Goal: Information Seeking & Learning: Learn about a topic

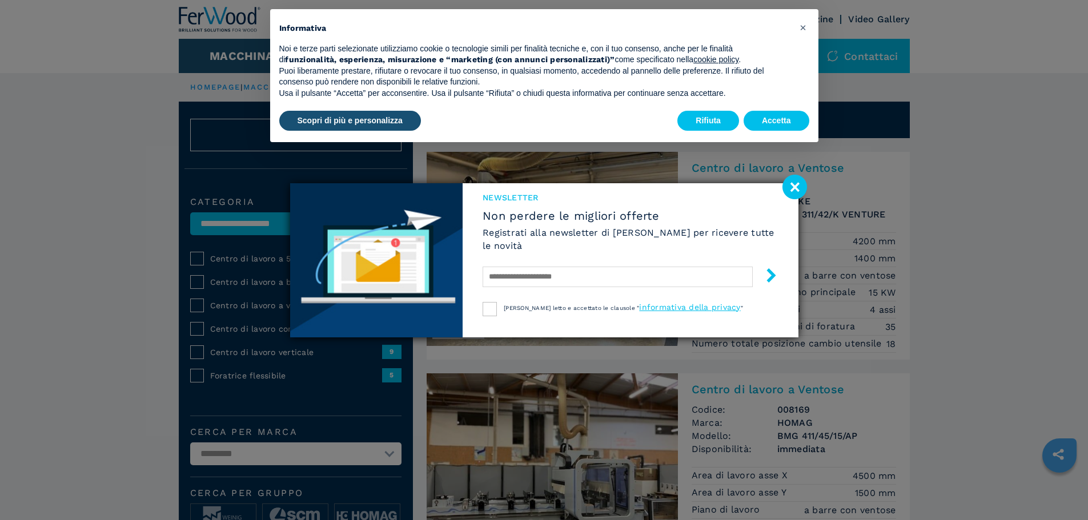
click at [794, 190] on image at bounding box center [794, 187] width 25 height 25
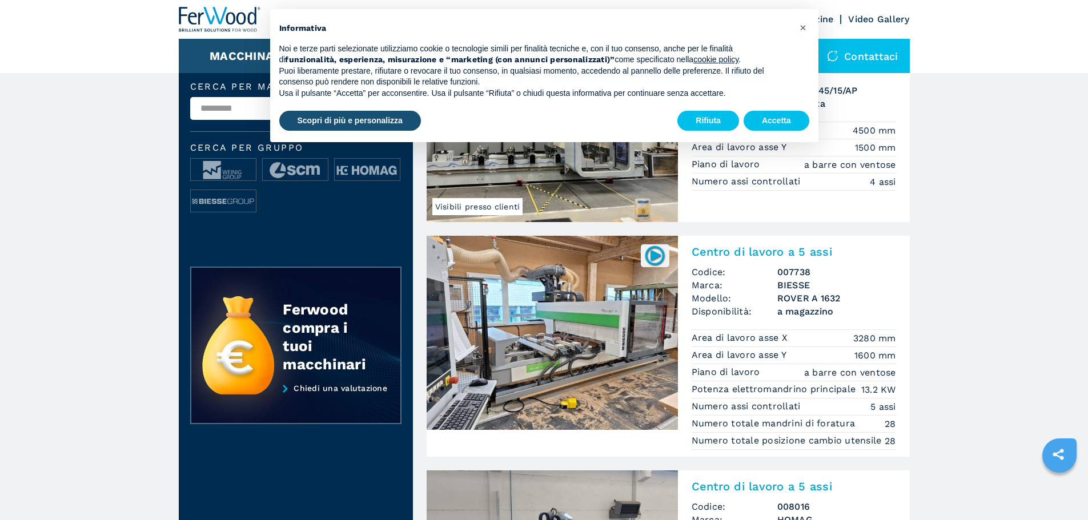
scroll to position [343, 0]
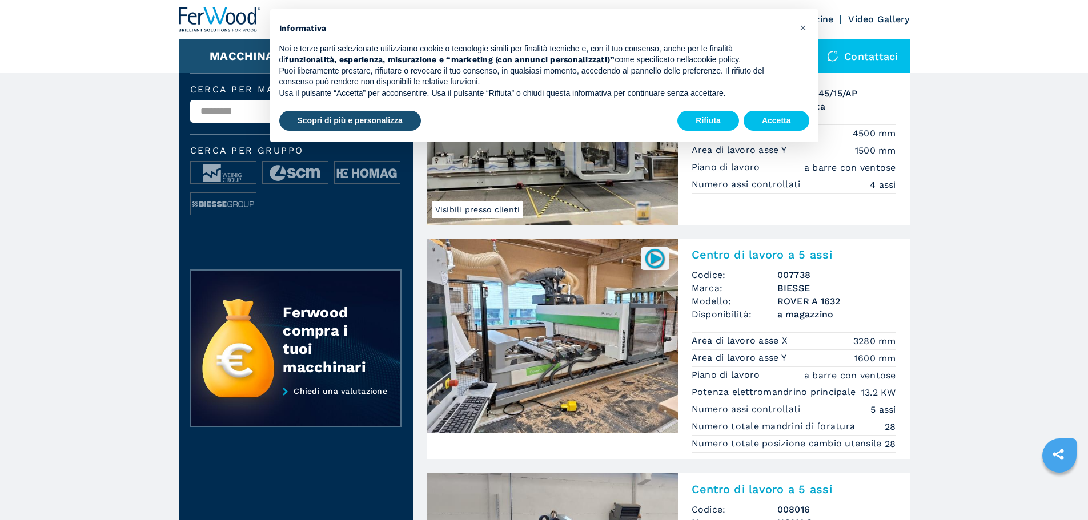
click at [593, 321] on img at bounding box center [552, 336] width 251 height 194
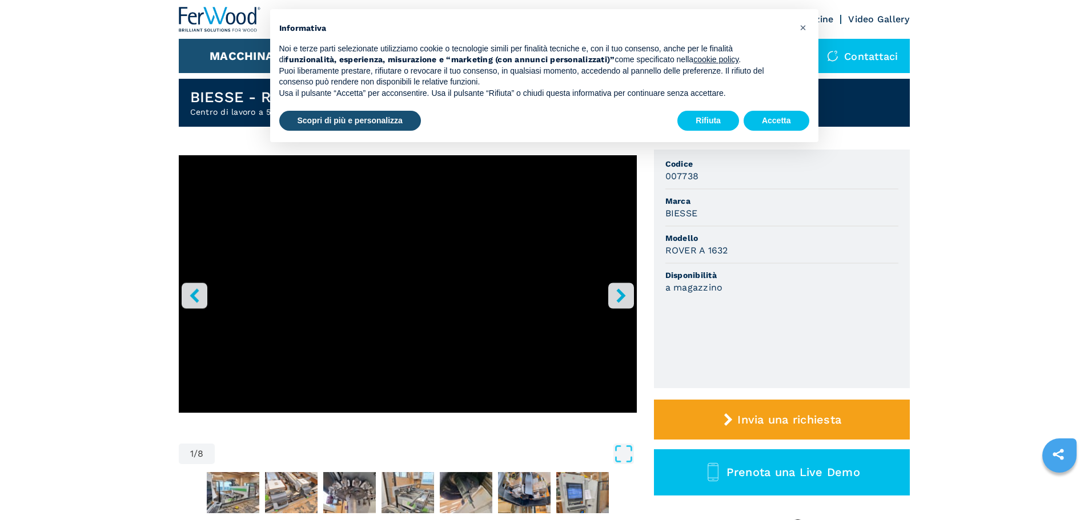
scroll to position [57, 0]
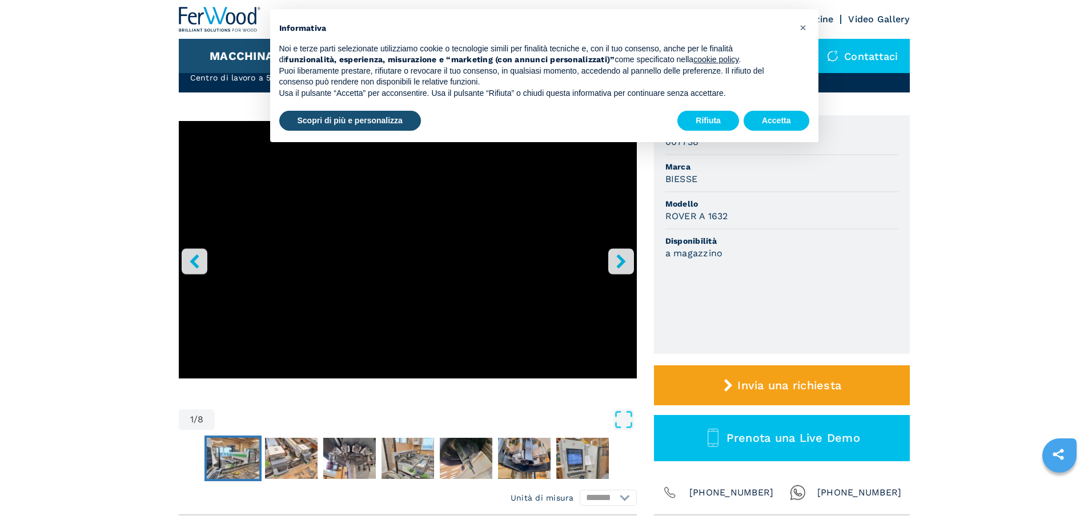
click at [223, 463] on img "Go to Slide 2" at bounding box center [233, 458] width 53 height 41
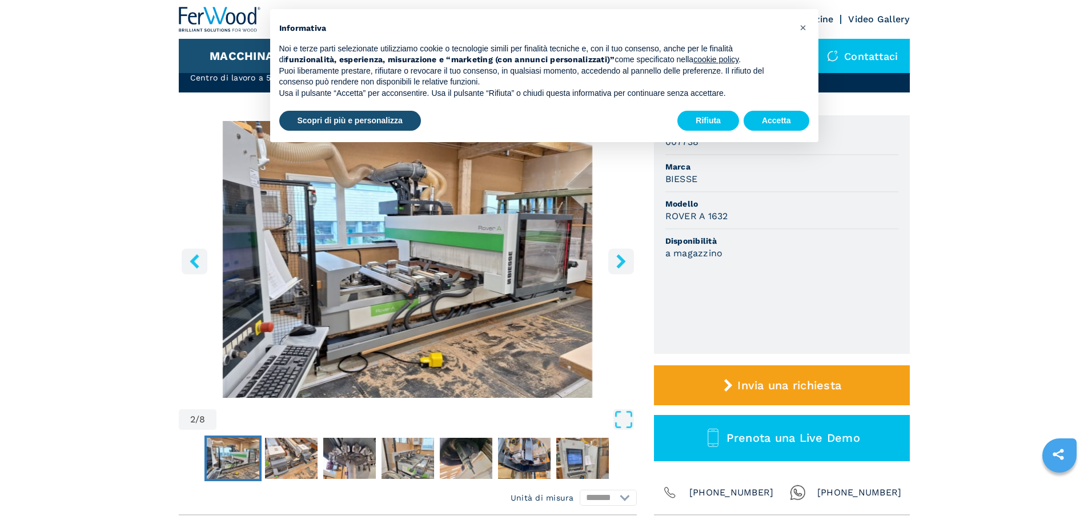
click at [621, 259] on icon "right-button" at bounding box center [620, 261] width 9 height 14
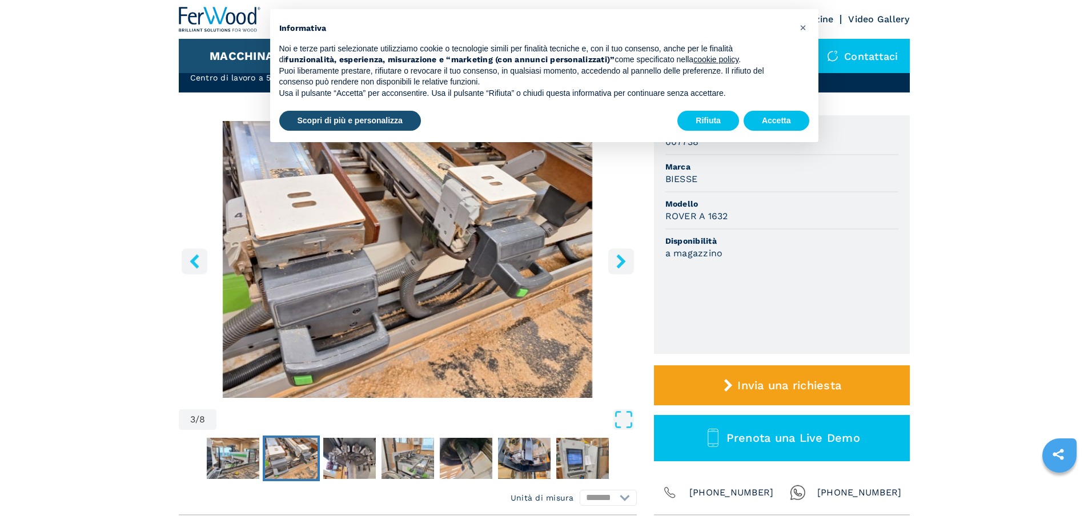
click at [621, 259] on icon "right-button" at bounding box center [620, 261] width 9 height 14
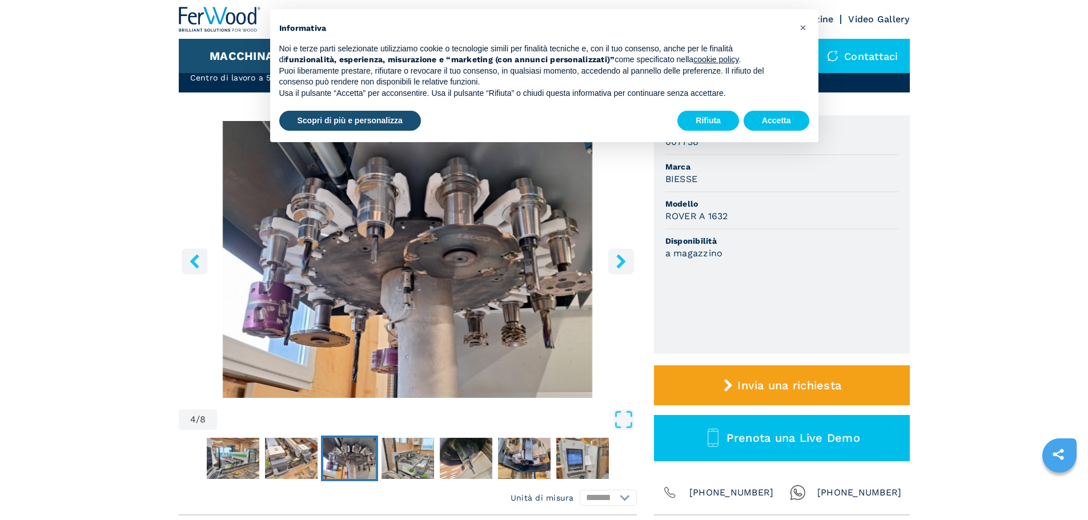
click at [621, 259] on icon "right-button" at bounding box center [620, 261] width 9 height 14
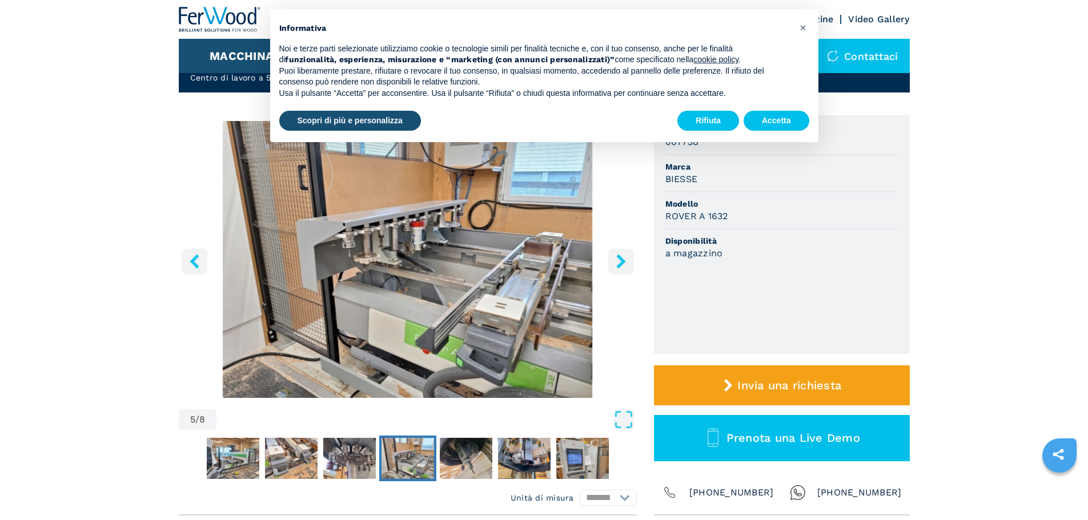
click at [621, 259] on icon "right-button" at bounding box center [620, 261] width 9 height 14
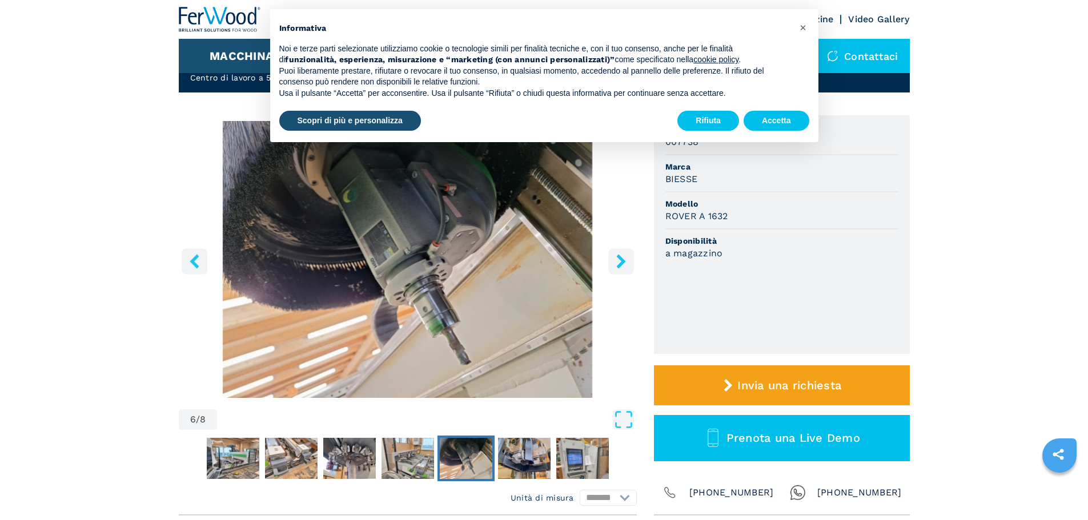
click at [621, 259] on icon "right-button" at bounding box center [620, 261] width 9 height 14
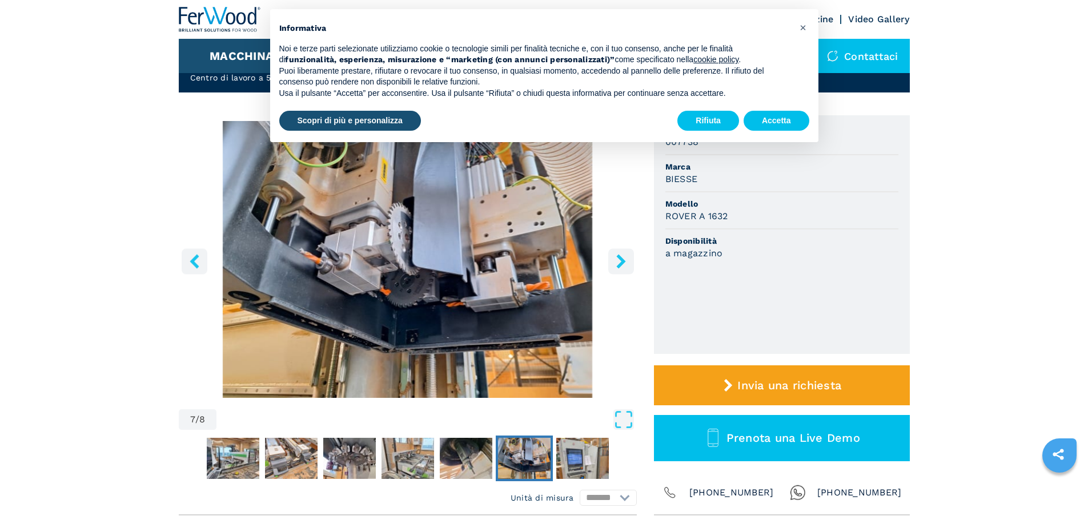
click at [621, 259] on icon "right-button" at bounding box center [620, 261] width 9 height 14
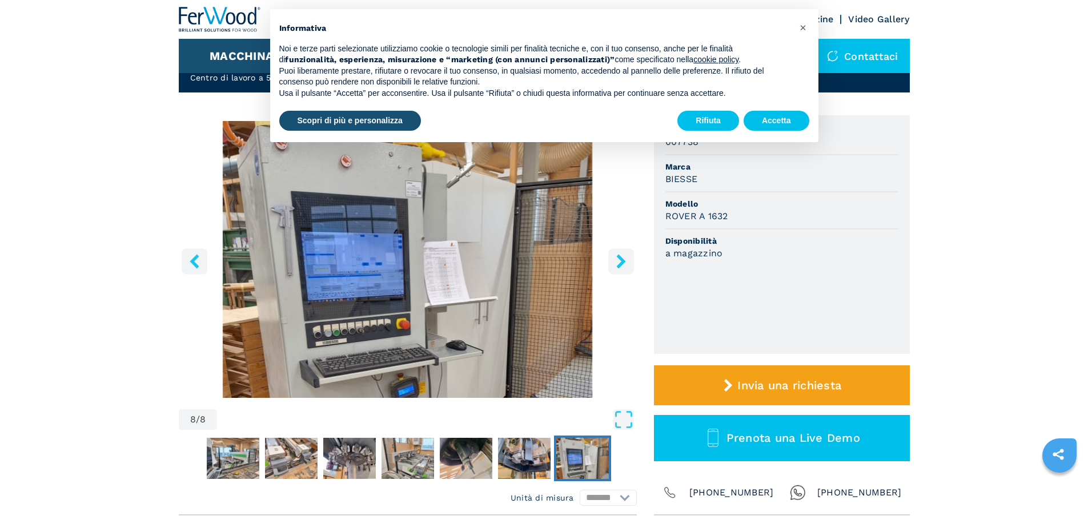
click at [621, 259] on icon "right-button" at bounding box center [620, 261] width 9 height 14
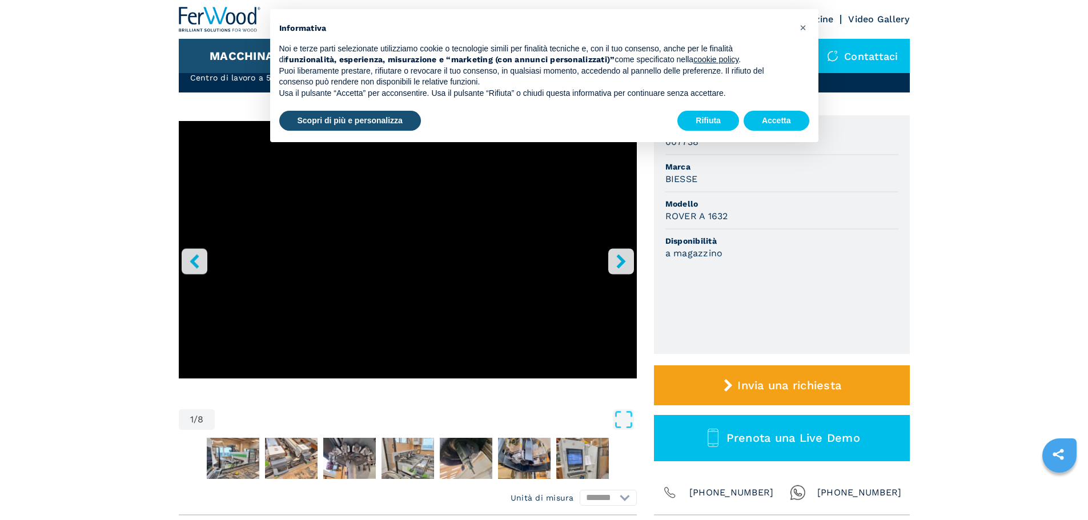
click at [621, 259] on icon "right-button" at bounding box center [620, 261] width 9 height 14
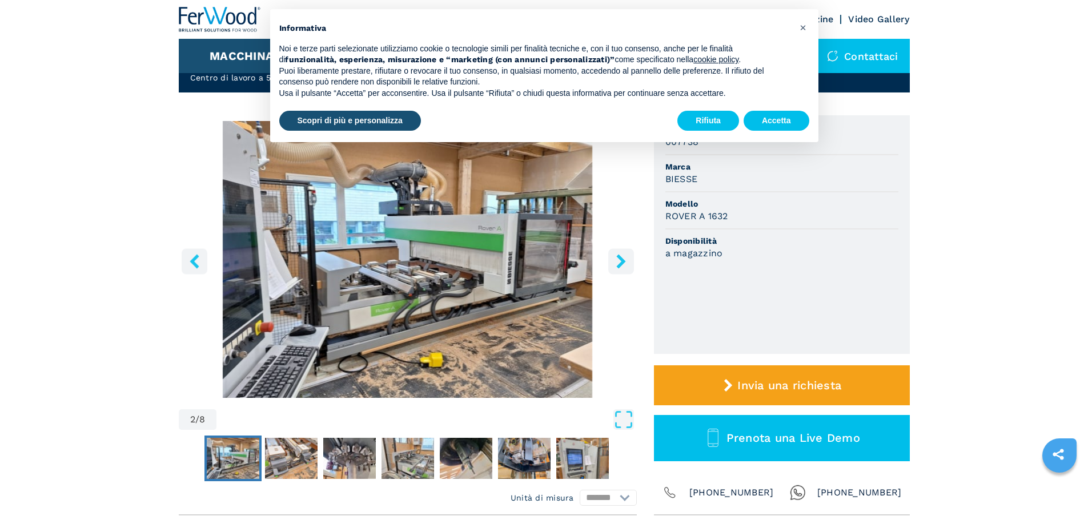
click at [621, 259] on icon "right-button" at bounding box center [620, 261] width 9 height 14
